Goal: Task Accomplishment & Management: Use online tool/utility

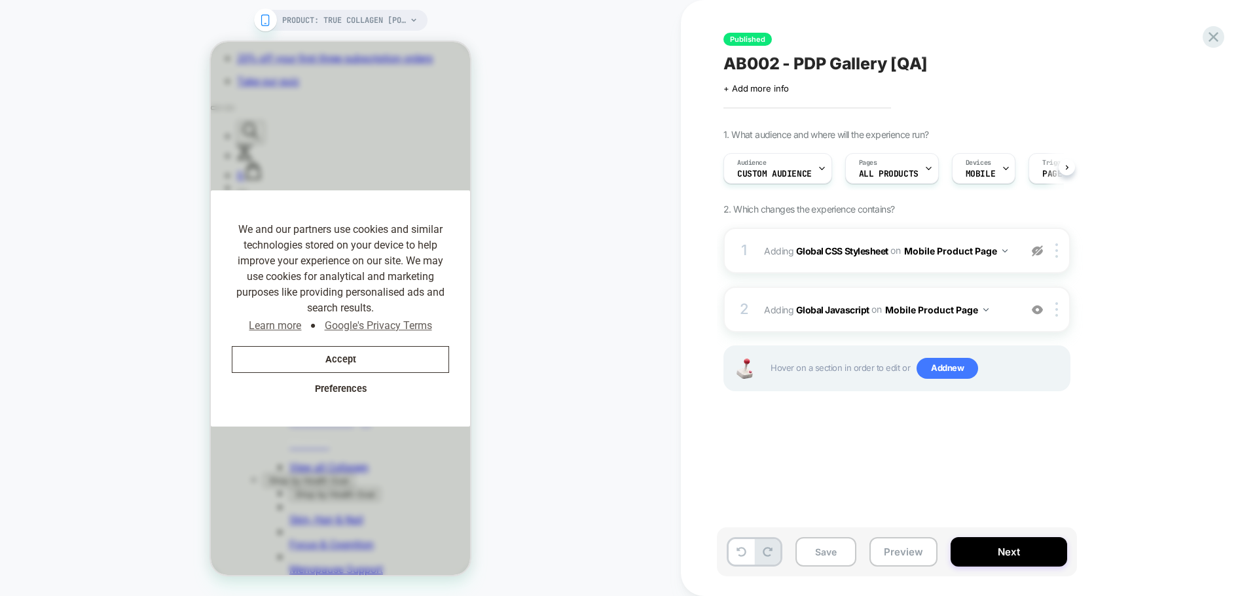
scroll to position [0, 270]
click at [643, 54] on div "PRODUCT: True Collagen [pouch] PRODUCT: True Collagen [pouch]" at bounding box center [340, 298] width 681 height 570
click at [1005, 39] on icon at bounding box center [1214, 37] width 10 height 10
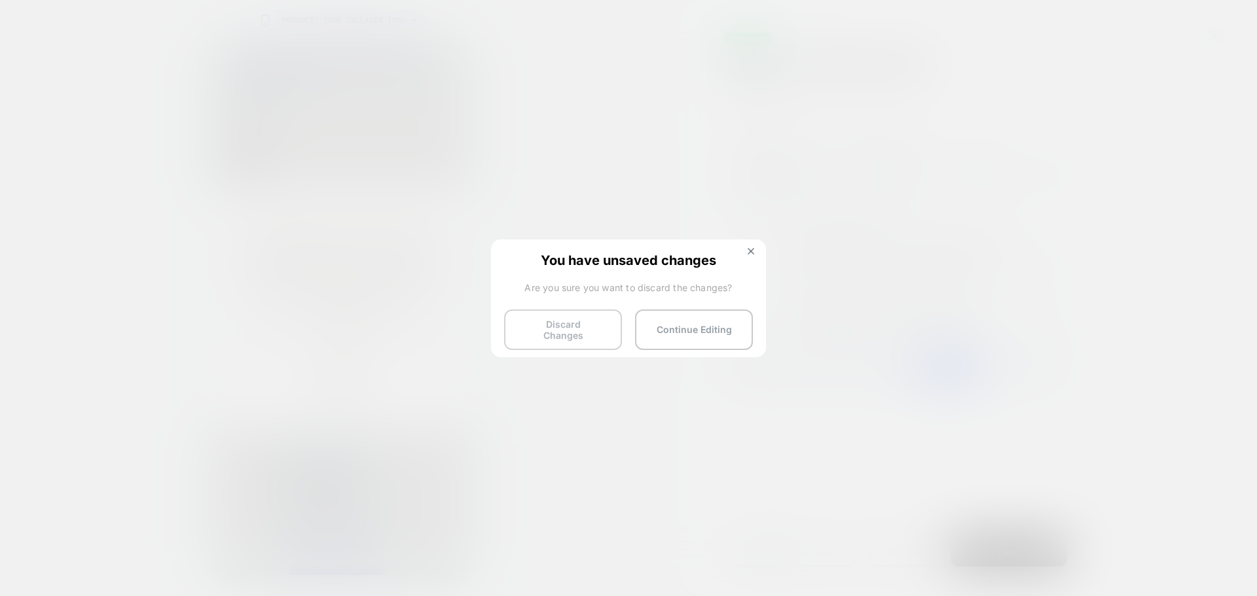
click at [584, 331] on button "Discard Changes" at bounding box center [563, 330] width 118 height 41
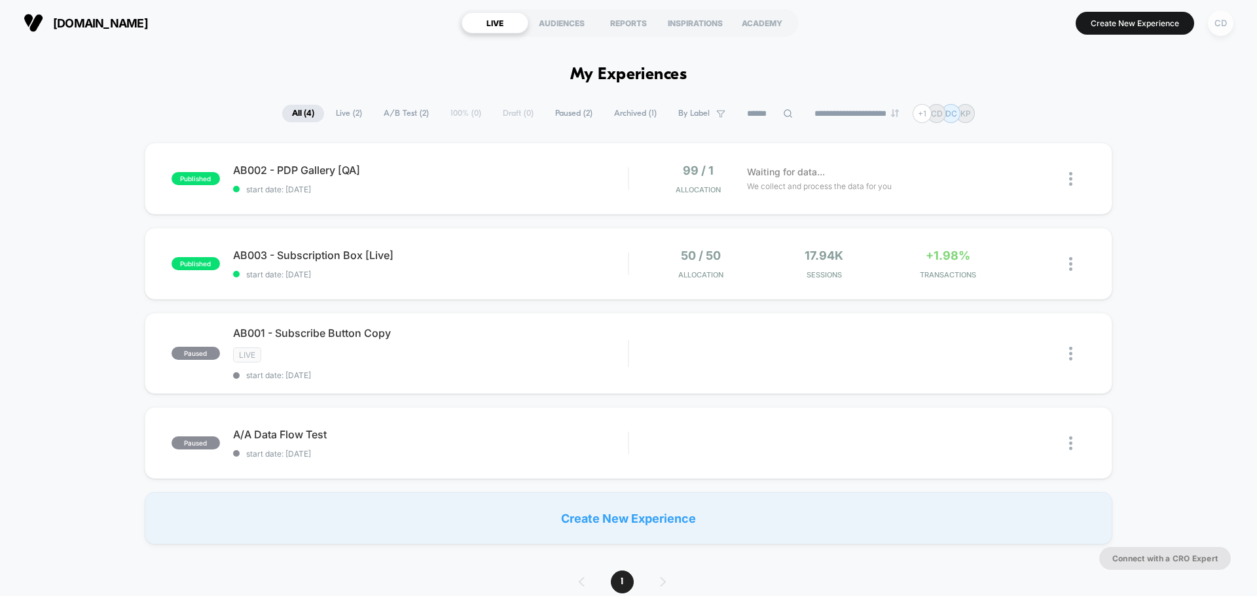
click at [1005, 19] on div "CD" at bounding box center [1221, 23] width 26 height 26
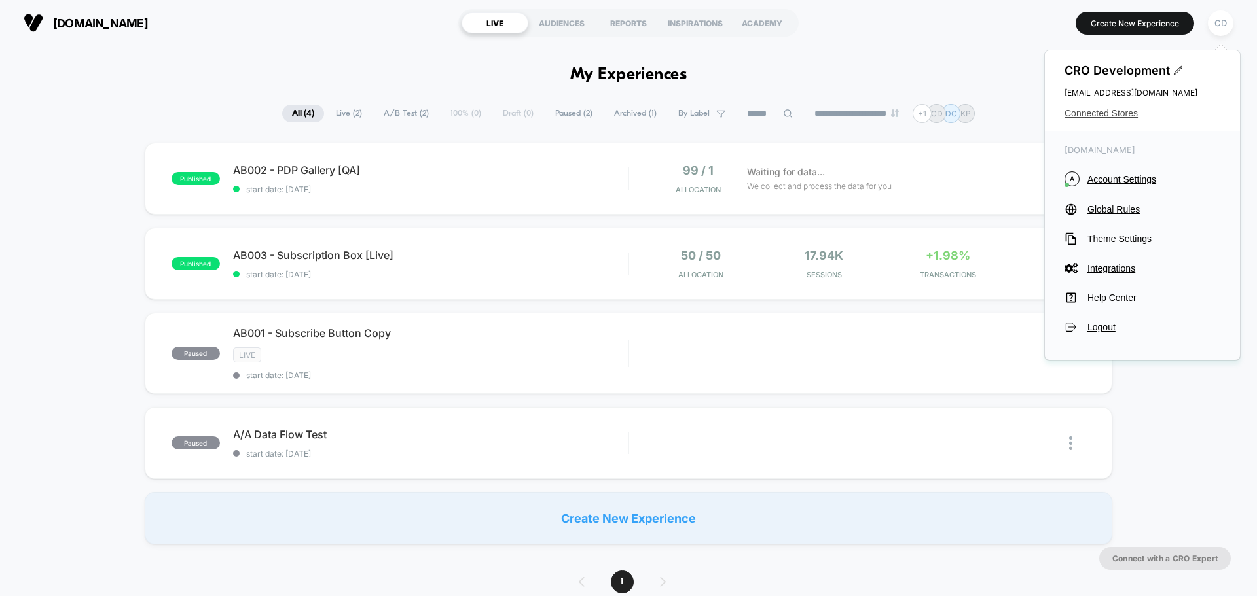
click at [1005, 111] on span "Connected Stores" at bounding box center [1143, 113] width 156 height 10
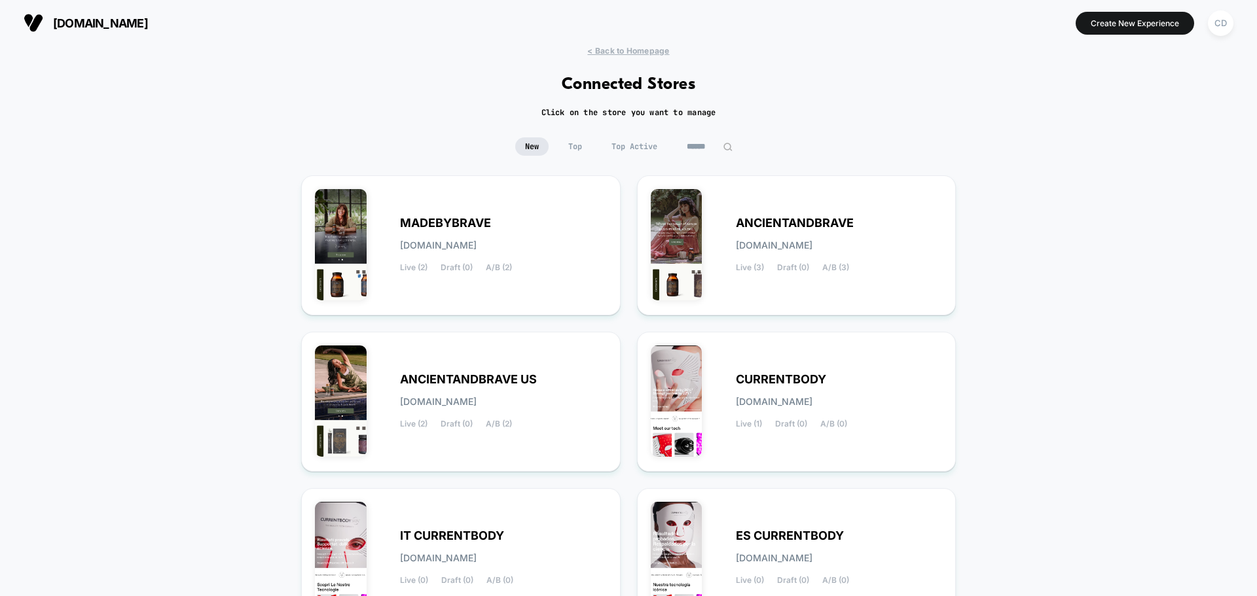
click at [994, 316] on div "< Back to Homepage Connected Stores Click on the store you want to manage New T…" at bounding box center [628, 540] width 1257 height 989
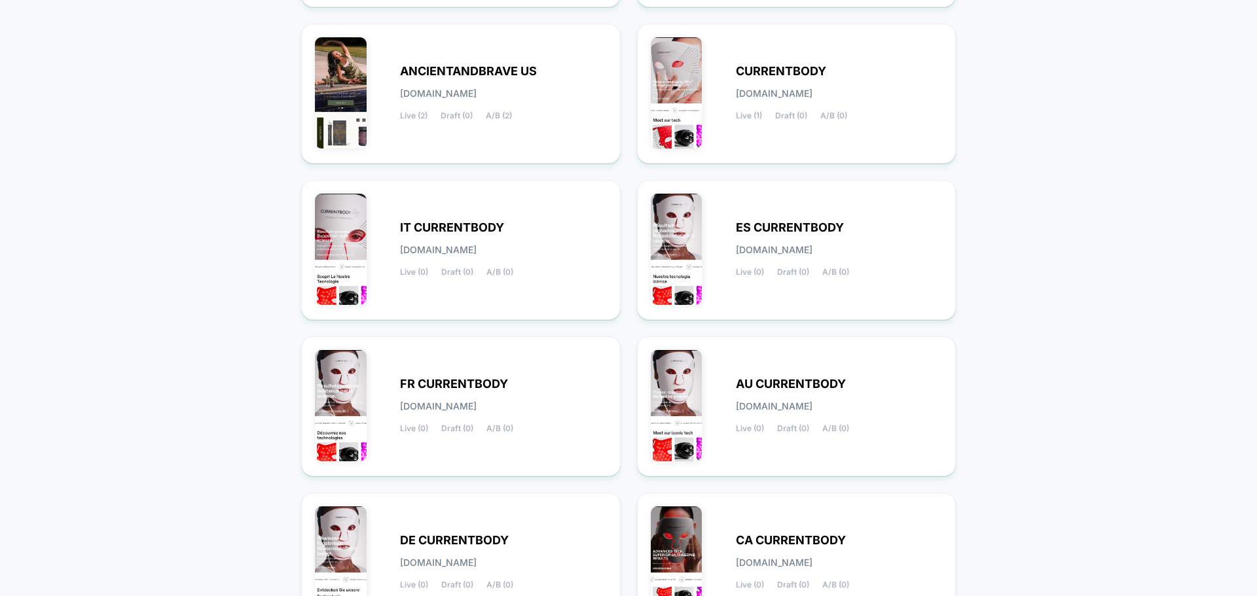
scroll to position [451, 0]
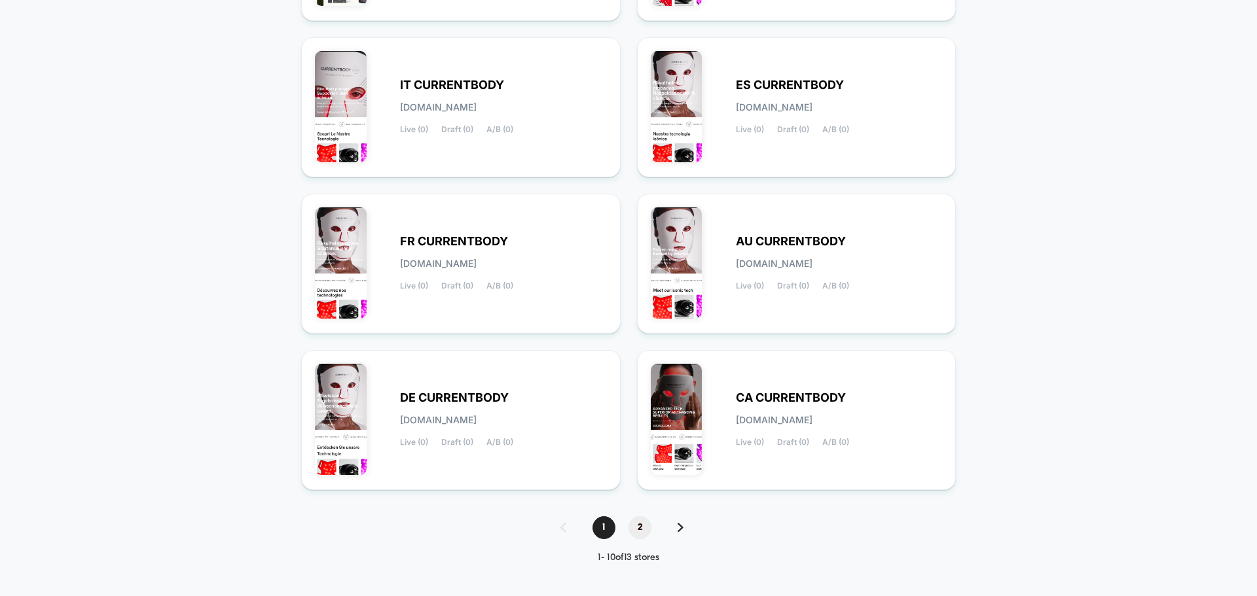
click at [641, 454] on span "2" at bounding box center [640, 528] width 23 height 23
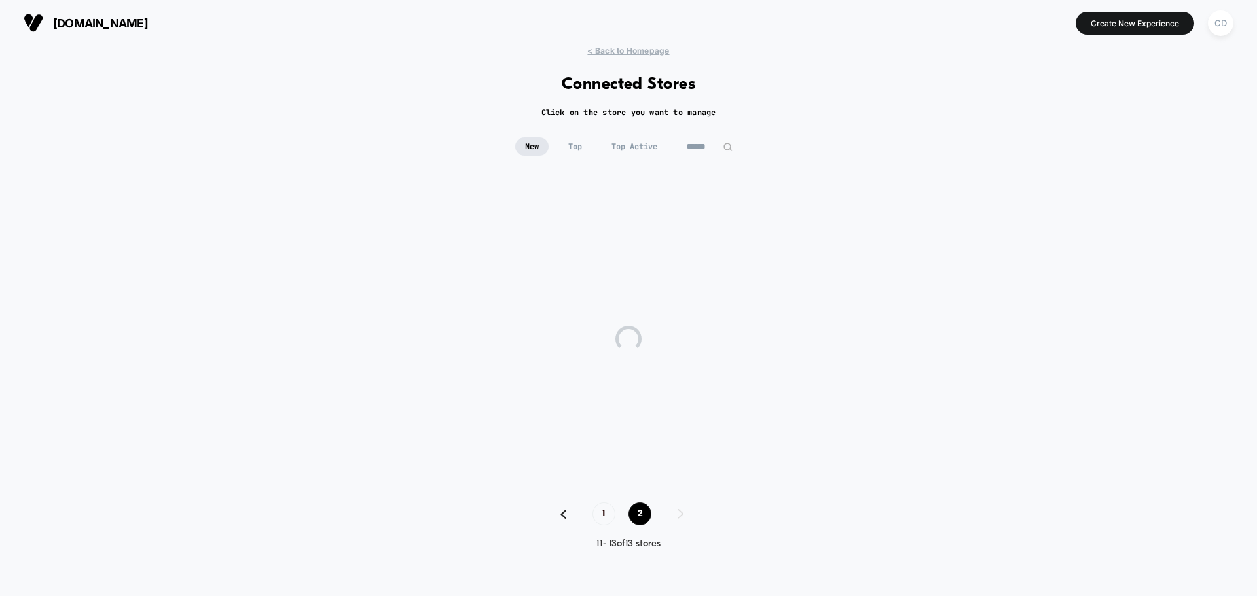
scroll to position [0, 0]
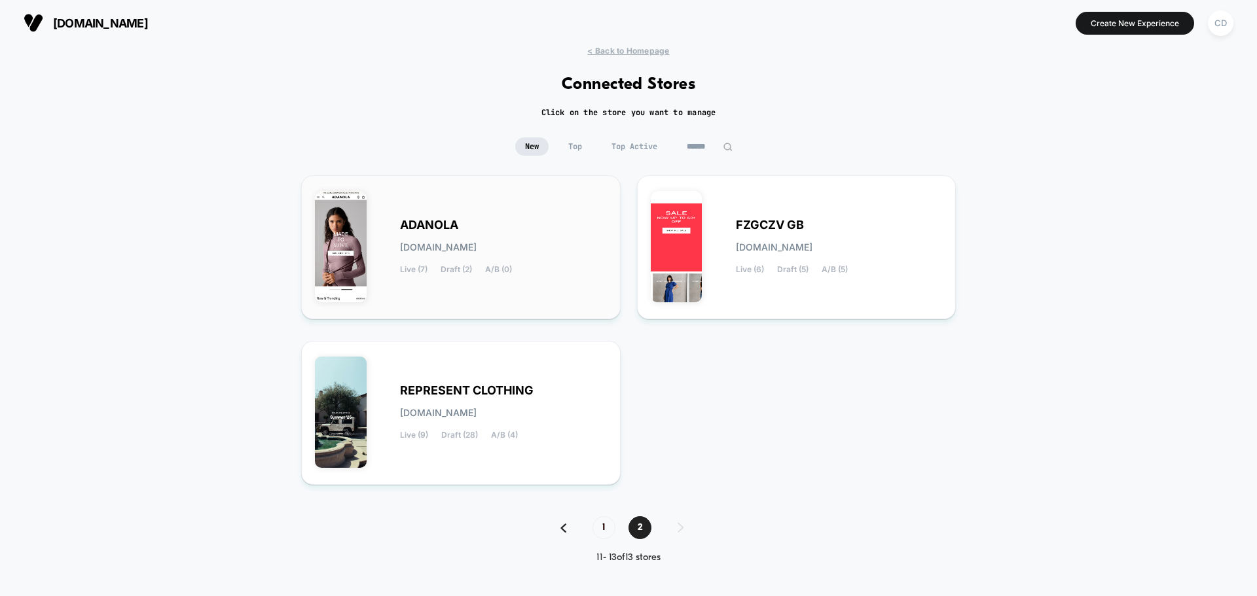
click at [532, 235] on div "[PERSON_NAME][DOMAIN_NAME] Live (7) Draft (2) A/B (0)" at bounding box center [503, 248] width 207 height 54
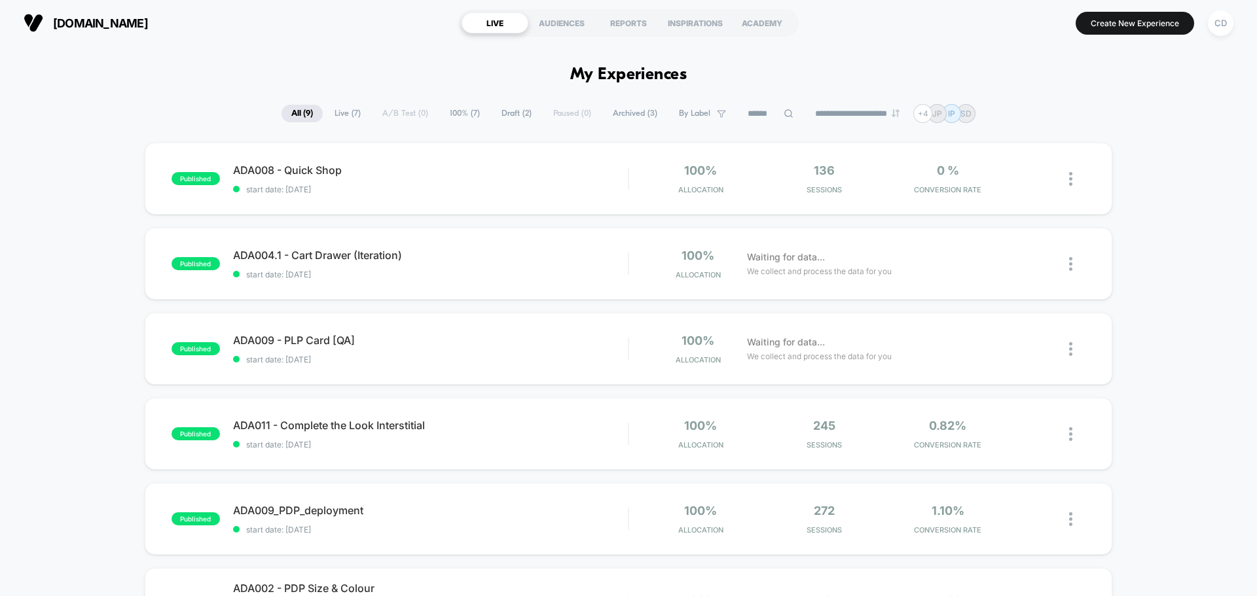
click at [78, 327] on div "published ADA008 - Quick Shop start date: [DATE] 100% Allocation 136 Sessions 0…" at bounding box center [628, 561] width 1257 height 837
click at [82, 346] on div "published ADA008 - Quick Shop start date: [DATE] 100% Allocation 136 Sessions 0…" at bounding box center [628, 561] width 1257 height 837
click at [74, 346] on div "published ADA008 - Quick Shop start date: [DATE] 100% Allocation 136 Sessions 0…" at bounding box center [628, 561] width 1257 height 837
click at [1005, 346] on icon at bounding box center [1036, 349] width 8 height 8
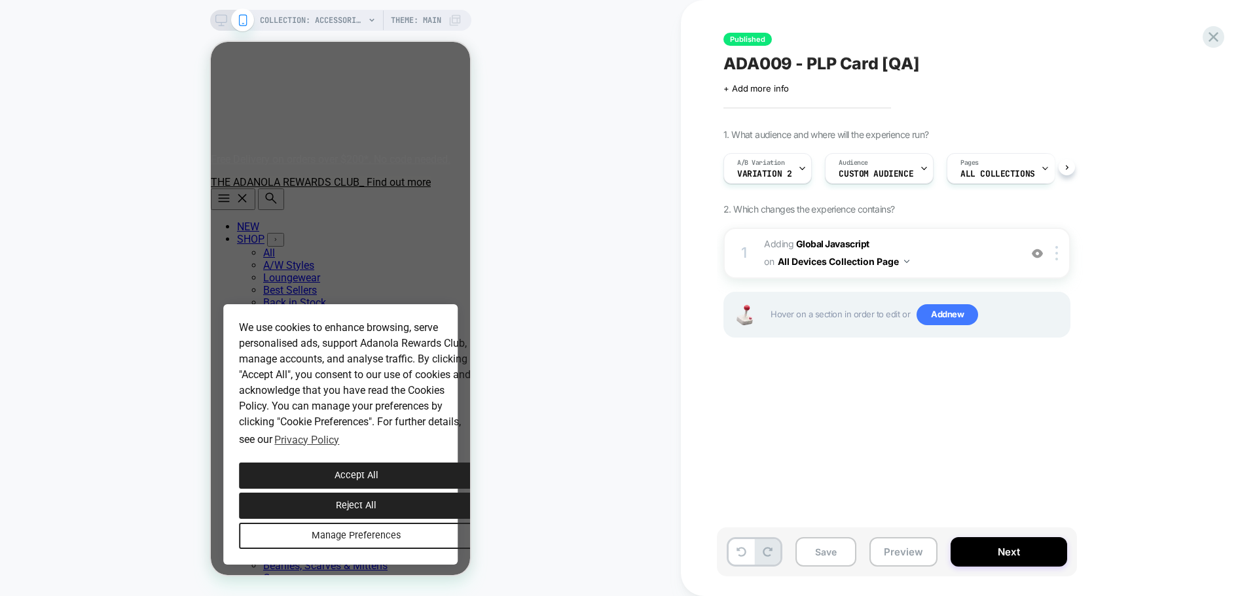
scroll to position [0, 1]
click at [1005, 247] on div "1. What audience and where will the experience run? A/B Variation Variation 2 A…" at bounding box center [962, 250] width 478 height 242
click at [839, 245] on b "Global Javascript" at bounding box center [832, 243] width 73 height 11
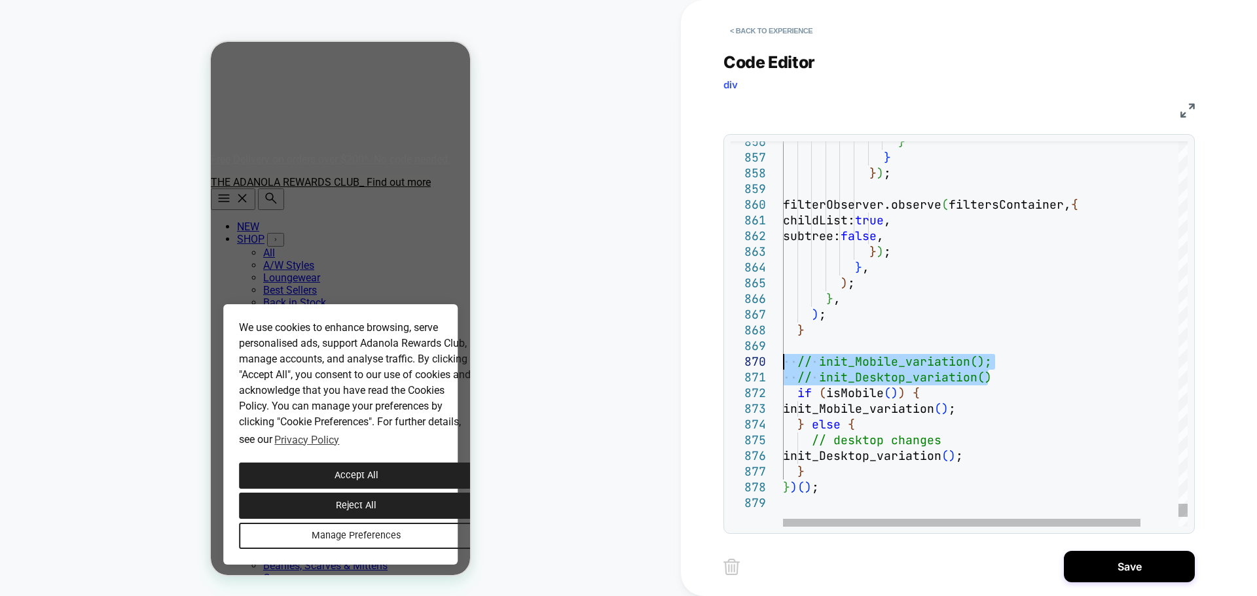
drag, startPoint x: 1008, startPoint y: 372, endPoint x: 774, endPoint y: 363, distance: 233.9
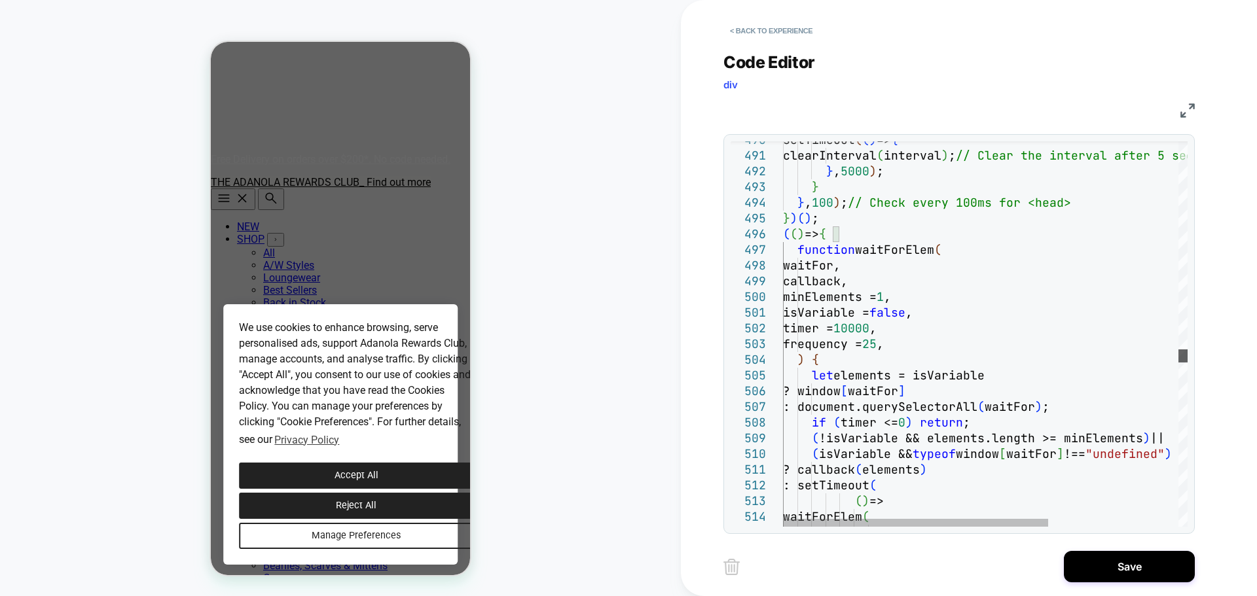
click at [1005, 360] on div at bounding box center [1182, 356] width 9 height 13
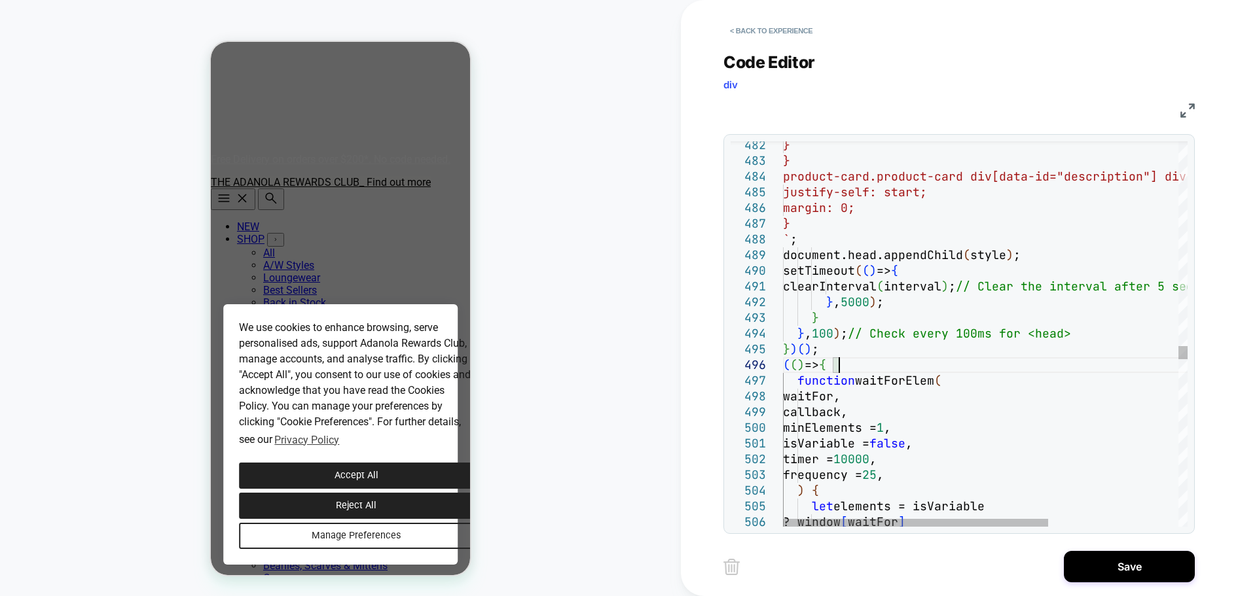
drag, startPoint x: 858, startPoint y: 368, endPoint x: 778, endPoint y: 356, distance: 81.4
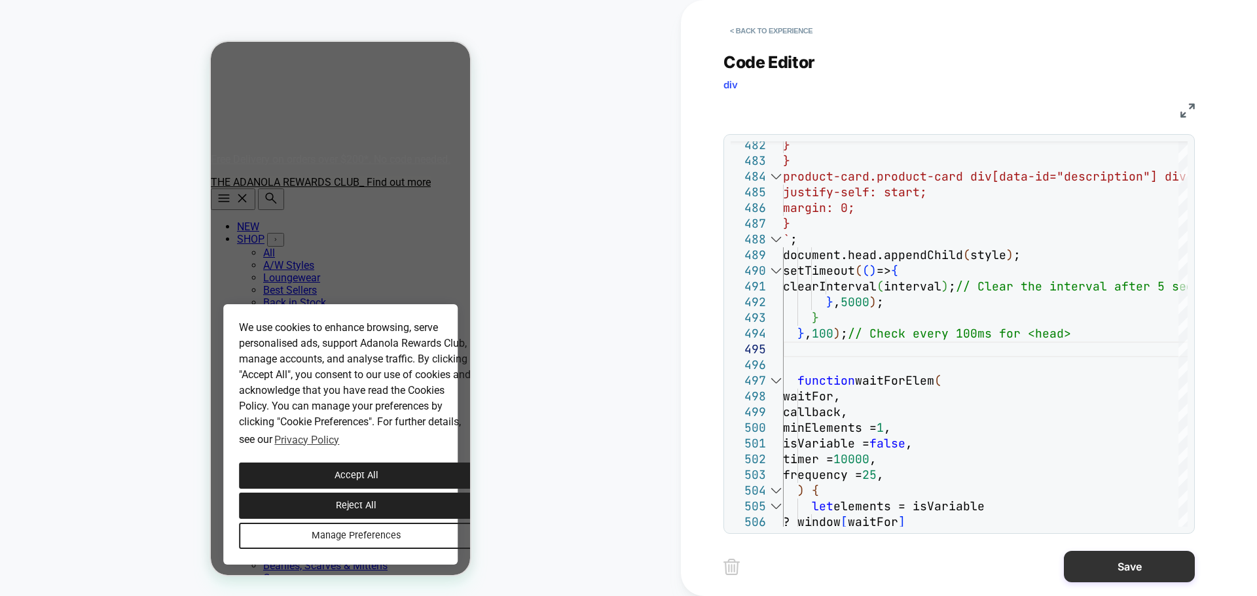
type textarea "**********"
click at [1005, 454] on button "Save" at bounding box center [1129, 566] width 131 height 31
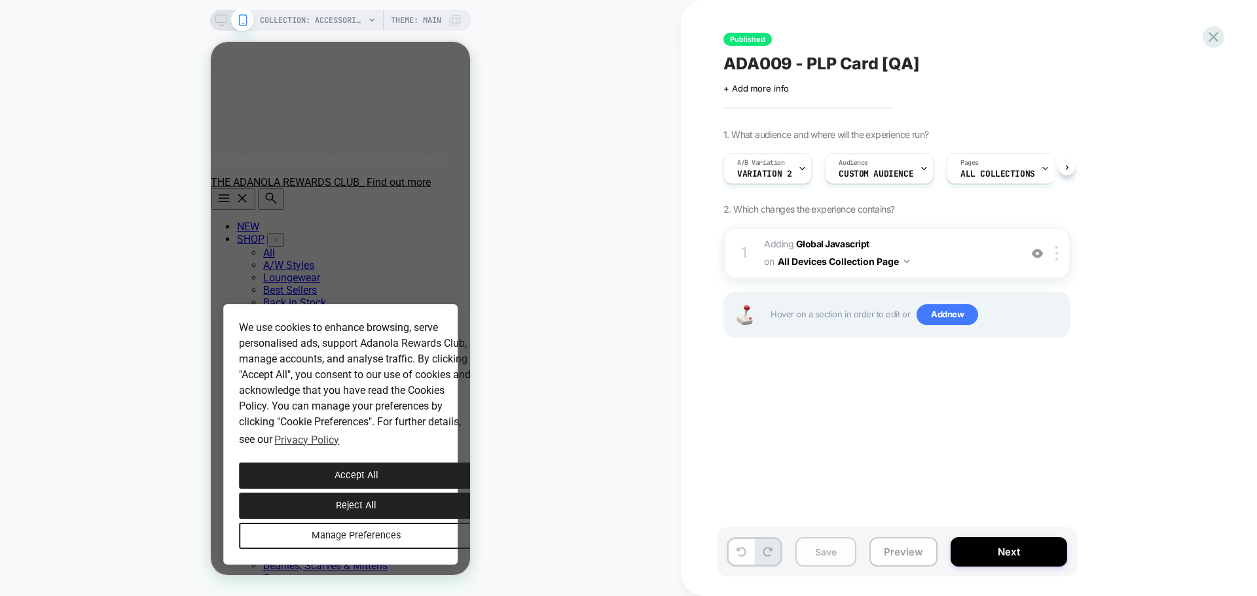
scroll to position [0, 1]
click at [832, 454] on button "Save" at bounding box center [825, 552] width 61 height 29
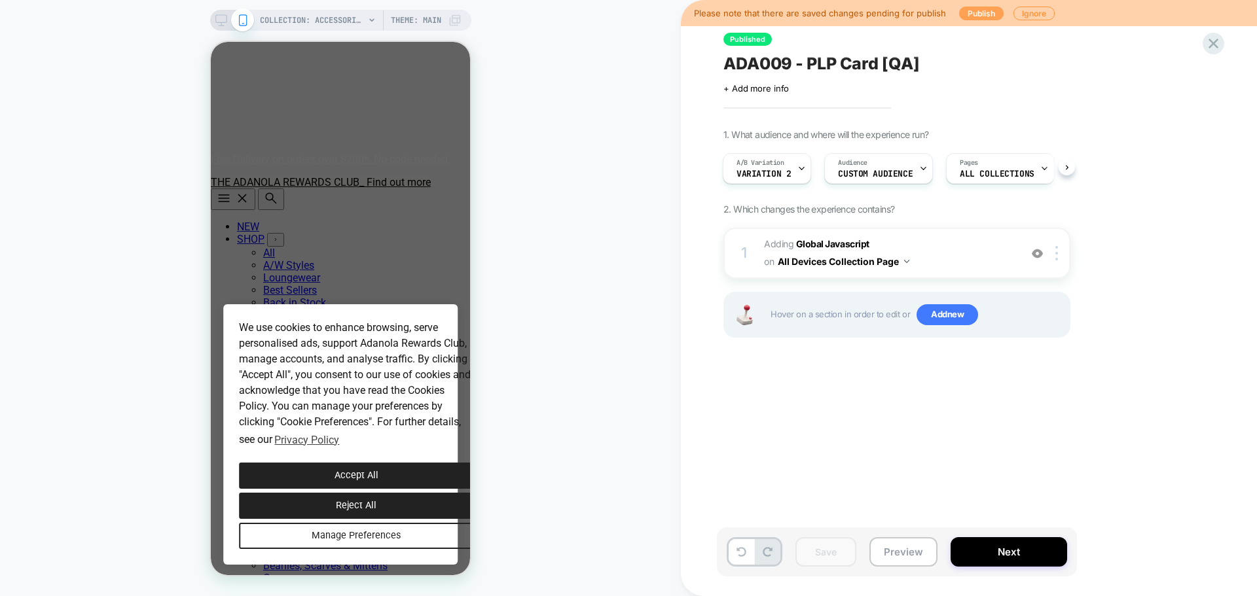
click at [978, 8] on button "Publish" at bounding box center [981, 14] width 45 height 14
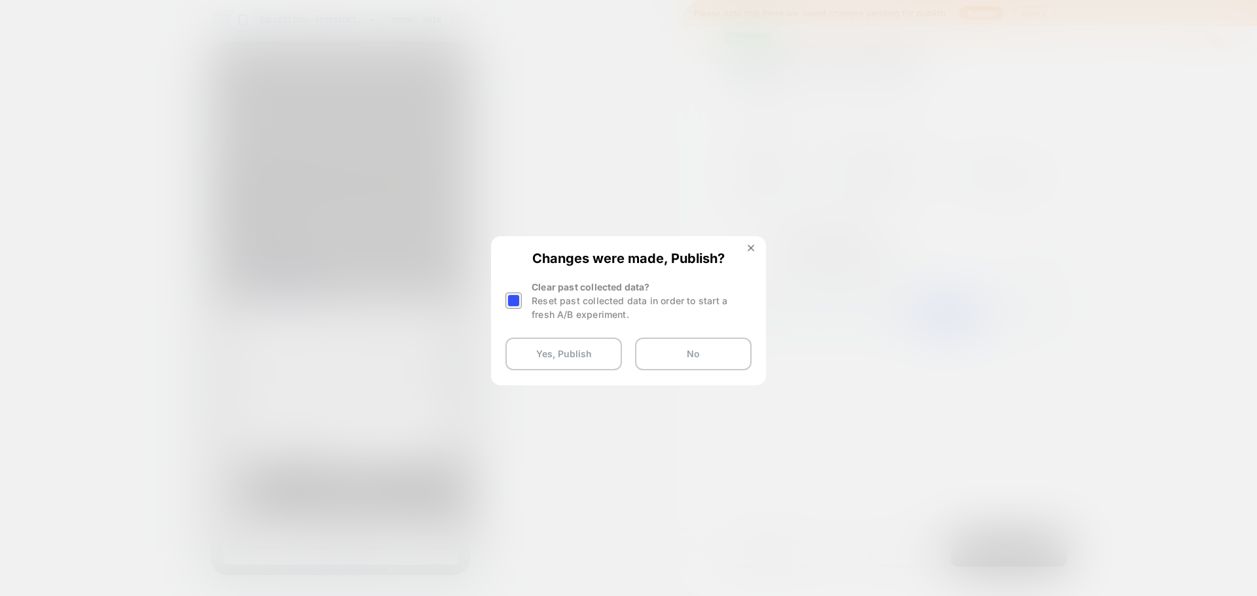
click at [511, 300] on div at bounding box center [513, 301] width 16 height 16
click at [555, 353] on button "Yes, Publish" at bounding box center [563, 354] width 117 height 33
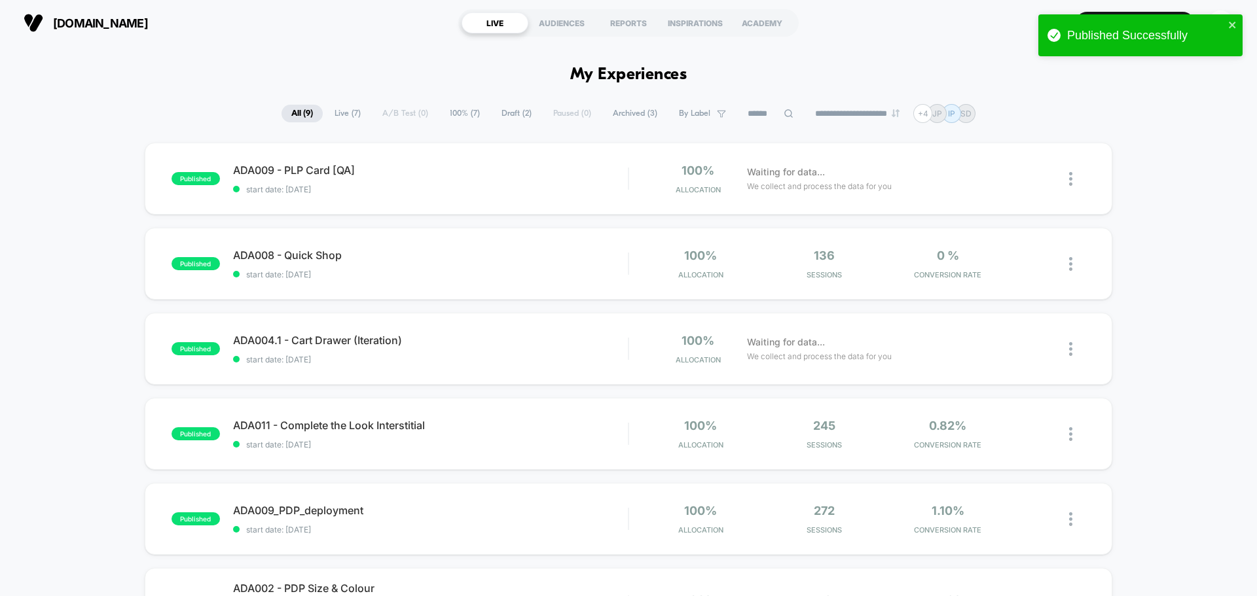
click at [1005, 26] on icon "close" at bounding box center [1232, 25] width 9 height 10
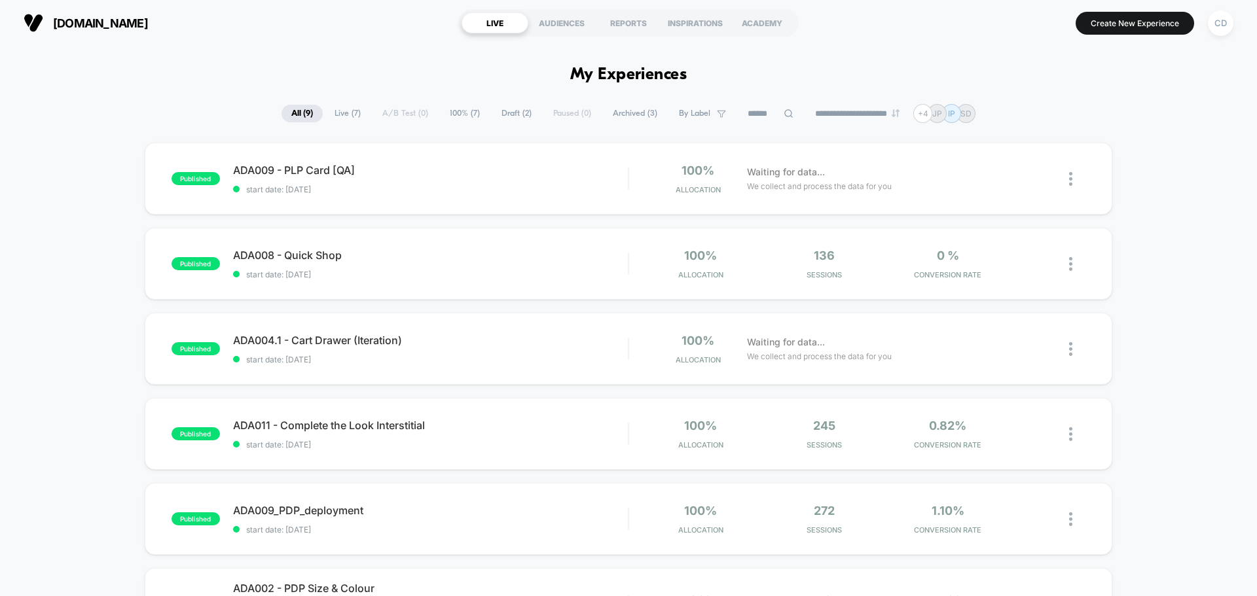
click at [1005, 46] on div "**********" at bounding box center [628, 298] width 1257 height 596
click at [860, 32] on section "Create New Experience CD" at bounding box center [1037, 23] width 399 height 33
click at [1005, 172] on div "100% Allocation Waiting for data... We collect and process the data for you" at bounding box center [857, 179] width 456 height 31
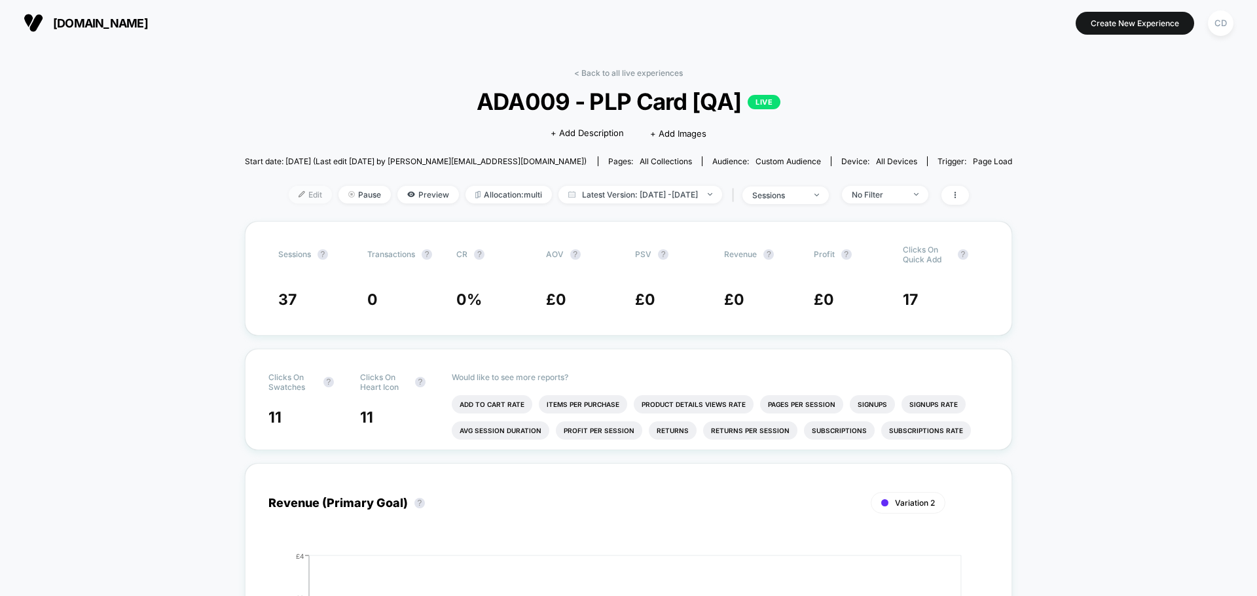
click at [289, 200] on span "Edit" at bounding box center [310, 195] width 43 height 18
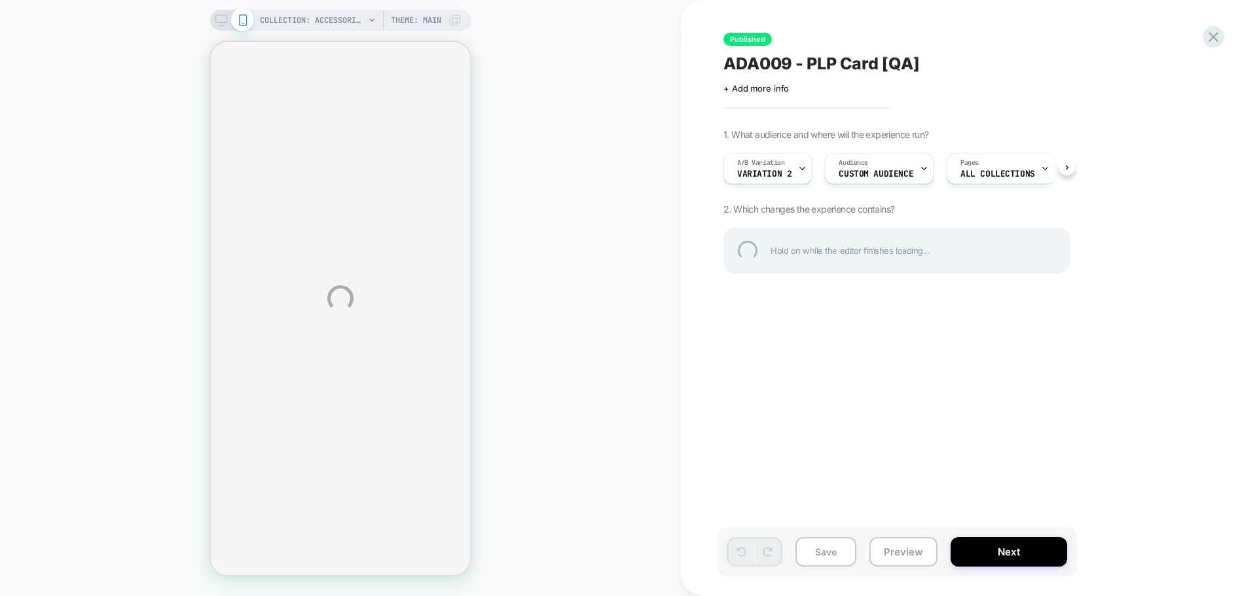
click at [634, 62] on div "COLLECTION: Accessories (Category) COLLECTION: Accessories (Category) Theme: MA…" at bounding box center [628, 298] width 1257 height 596
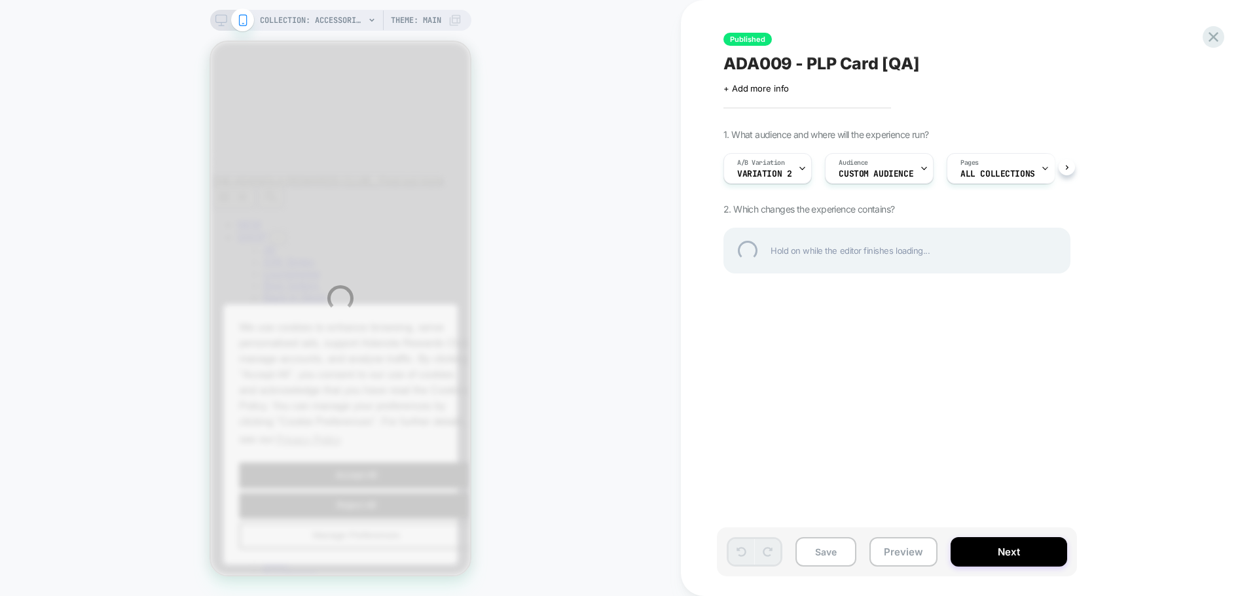
click at [634, 62] on div "COLLECTION: Accessories (Category) COLLECTION: Accessories (Category) Theme: MA…" at bounding box center [628, 298] width 1257 height 596
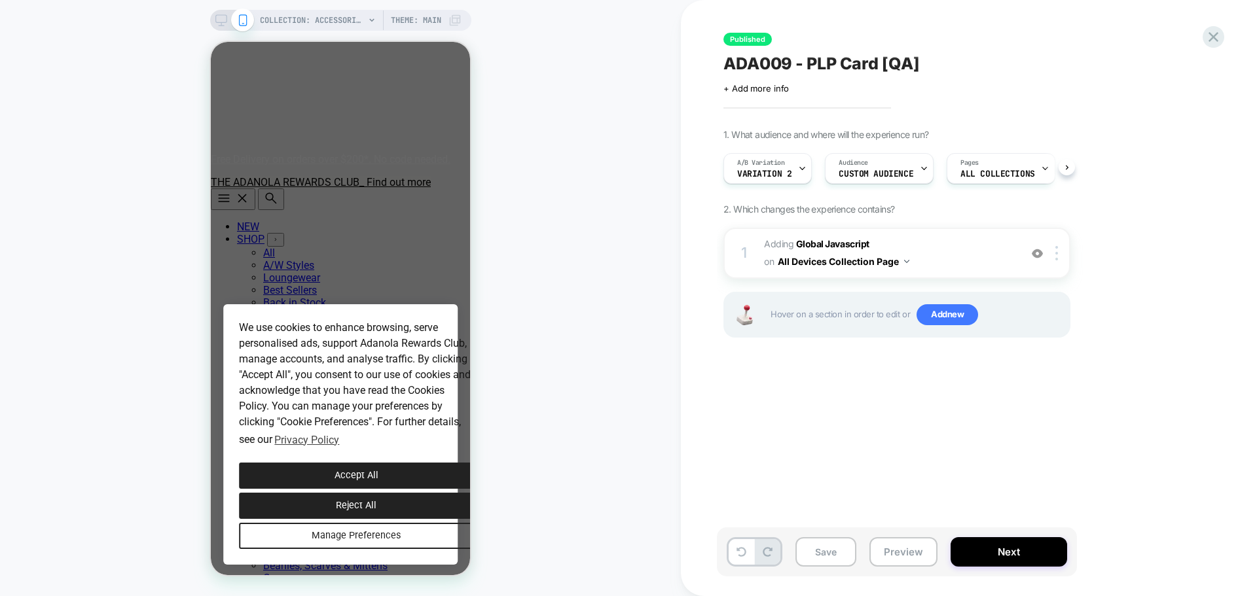
scroll to position [0, 1]
click at [836, 242] on b "Global Javascript" at bounding box center [832, 243] width 73 height 11
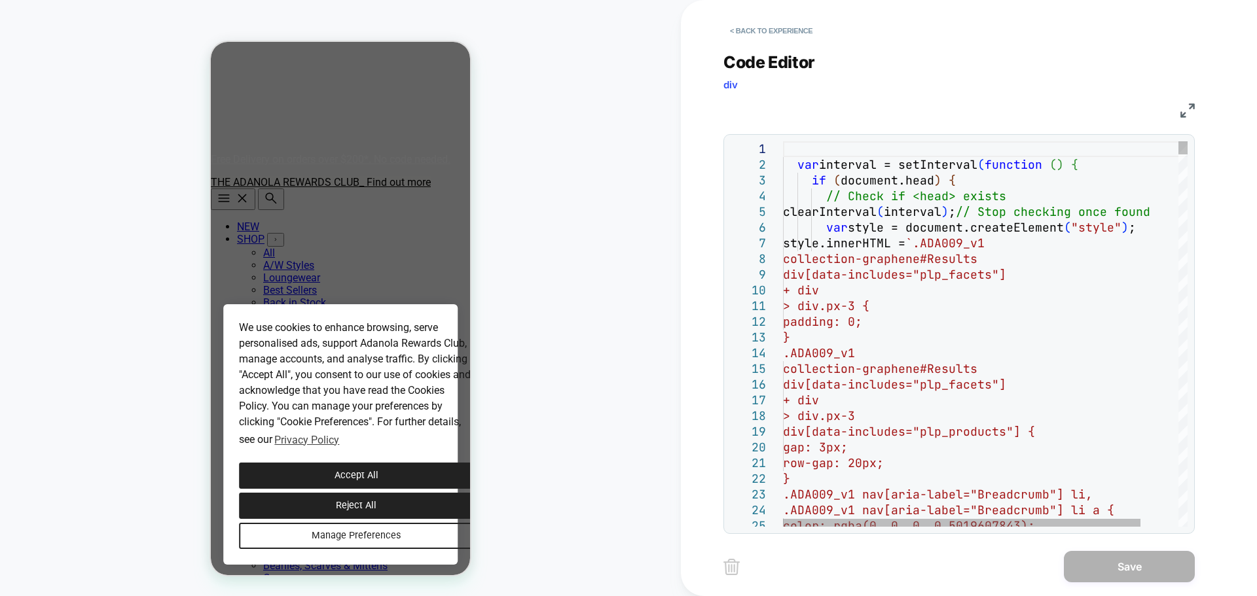
scroll to position [0, 0]
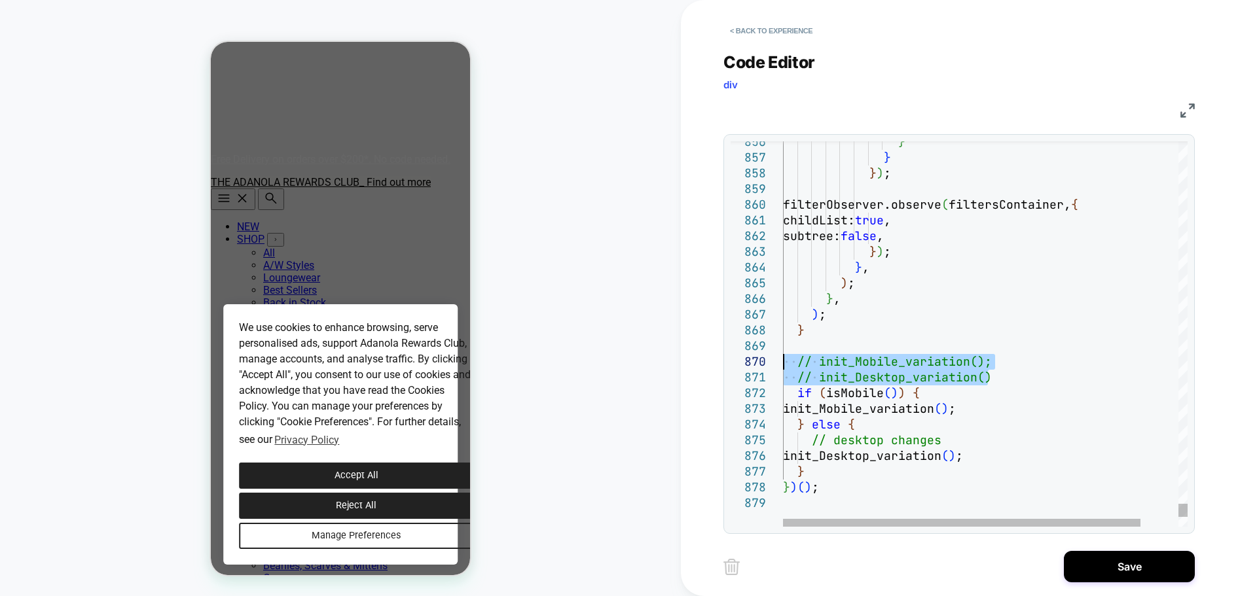
drag, startPoint x: 998, startPoint y: 378, endPoint x: 774, endPoint y: 359, distance: 224.7
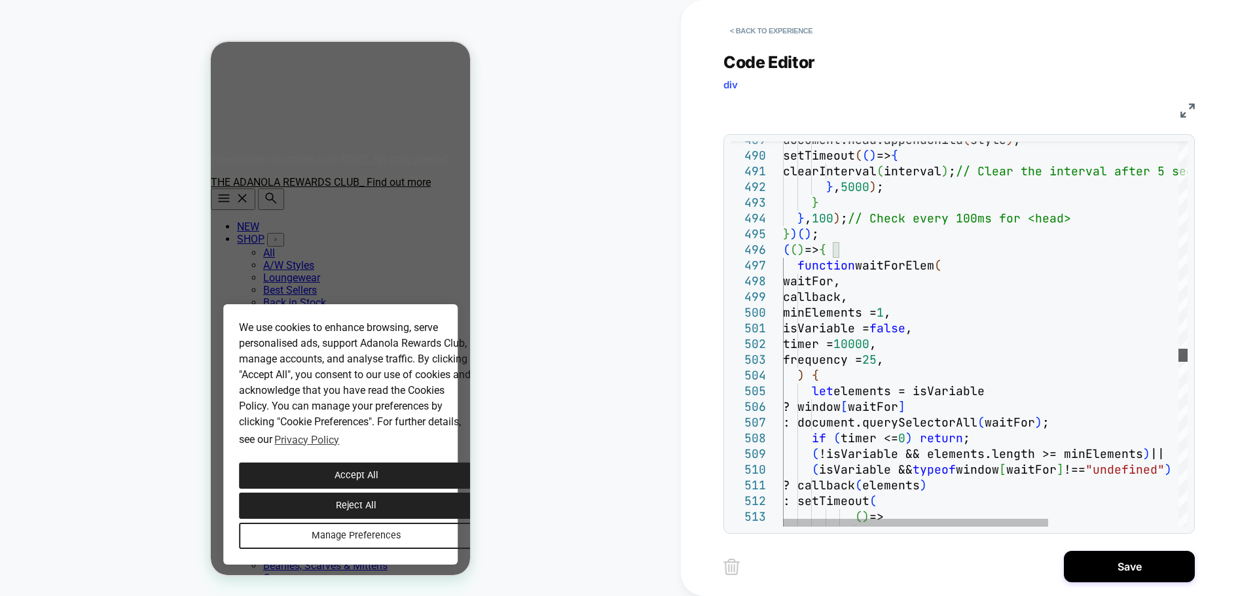
click at [1005, 361] on div at bounding box center [1182, 355] width 9 height 13
drag, startPoint x: 852, startPoint y: 249, endPoint x: 772, endPoint y: 234, distance: 81.4
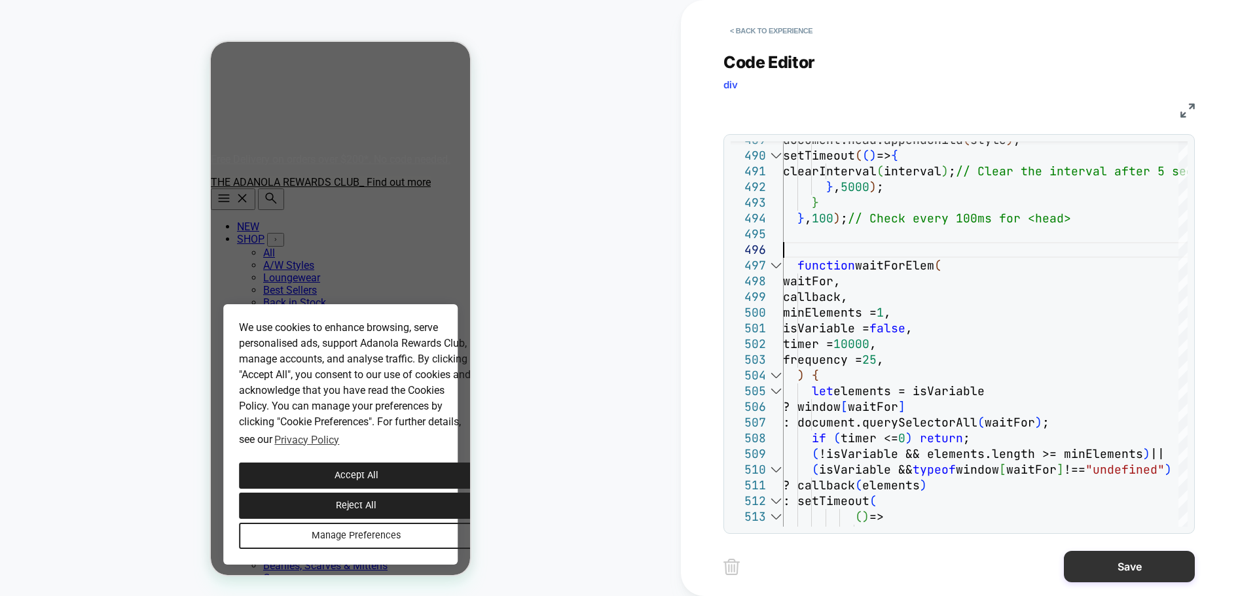
type textarea "**********"
click at [1005, 454] on button "Save" at bounding box center [1129, 566] width 131 height 31
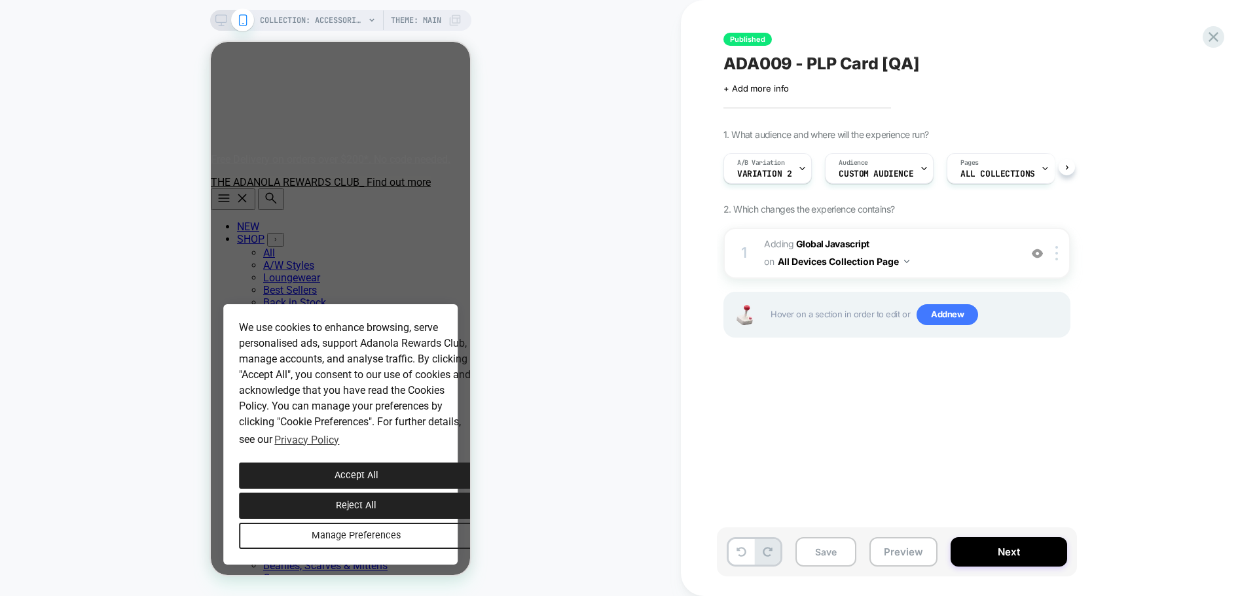
scroll to position [0, 1]
click at [828, 454] on button "Save" at bounding box center [825, 552] width 61 height 29
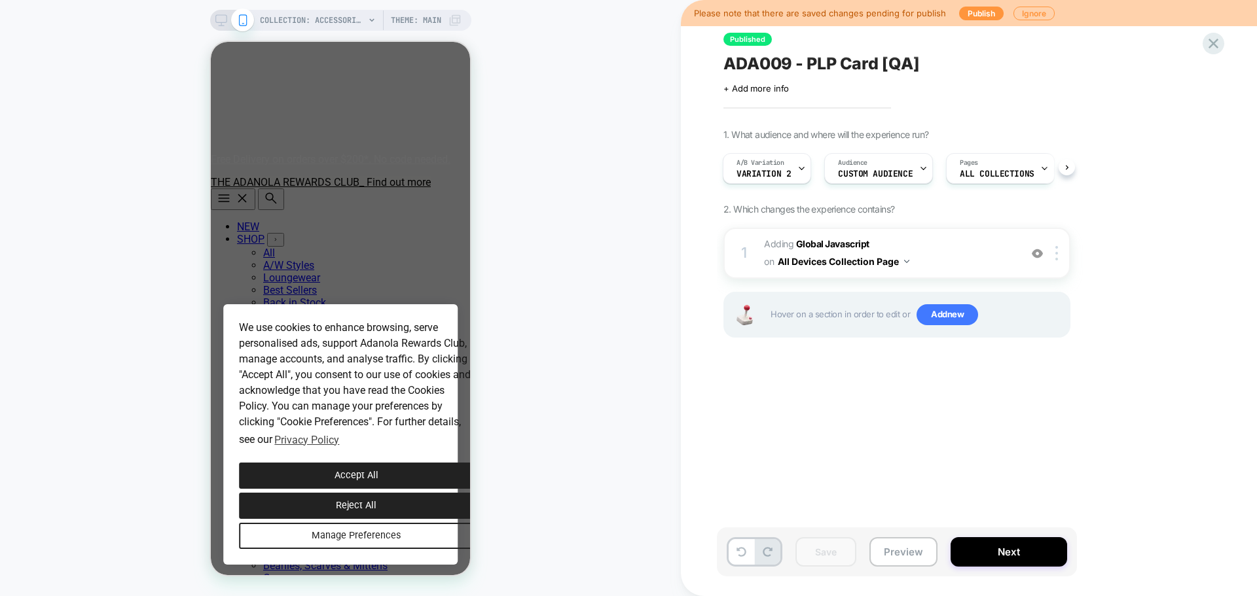
click at [1005, 259] on div "1. What audience and where will the experience run? A/B Variation Variation 2 A…" at bounding box center [962, 250] width 478 height 242
click at [978, 11] on button "Publish" at bounding box center [981, 14] width 45 height 14
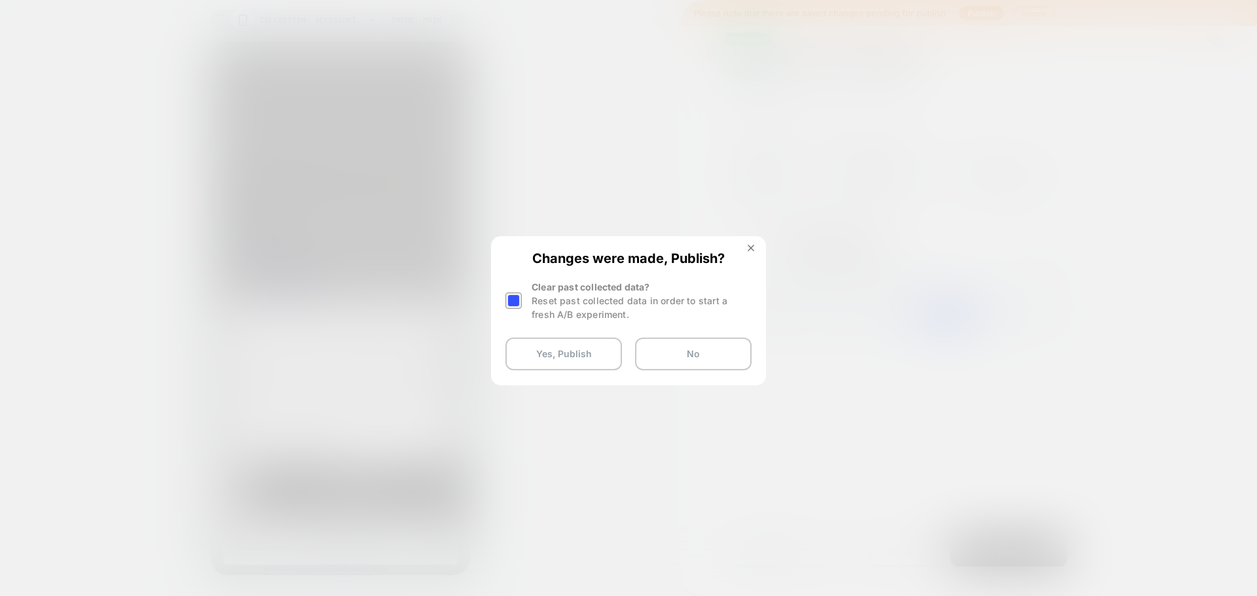
click at [522, 302] on div at bounding box center [515, 300] width 20 height 41
click at [514, 305] on div at bounding box center [513, 301] width 16 height 16
click at [558, 355] on button "Yes, Publish" at bounding box center [563, 354] width 117 height 33
